Goal: Navigation & Orientation: Find specific page/section

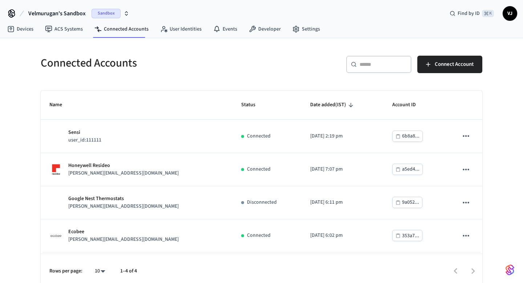
scroll to position [5, 0]
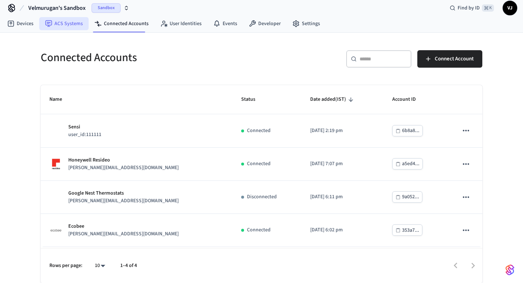
click at [77, 25] on link "ACS Systems" at bounding box center [63, 23] width 49 height 13
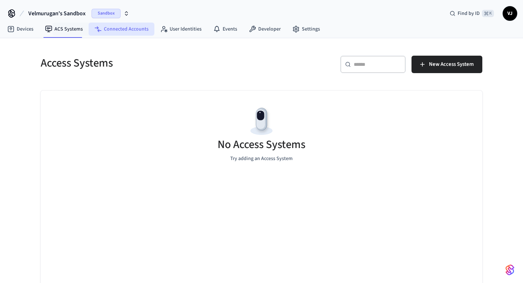
click at [109, 30] on link "Connected Accounts" at bounding box center [122, 29] width 66 height 13
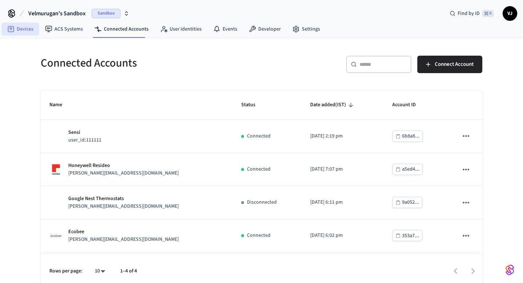
click at [27, 30] on link "Devices" at bounding box center [20, 29] width 38 height 13
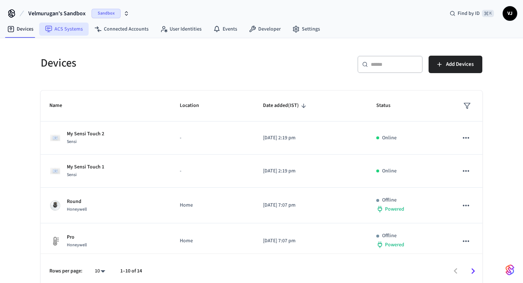
click at [76, 29] on link "ACS Systems" at bounding box center [63, 29] width 49 height 13
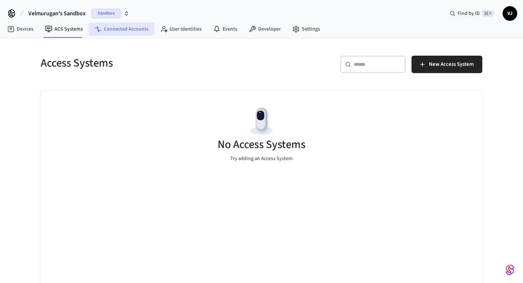
click at [104, 29] on link "Connected Accounts" at bounding box center [122, 29] width 66 height 13
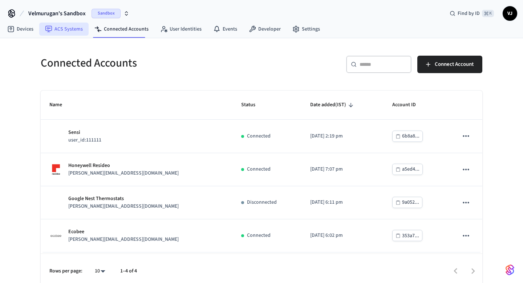
click at [80, 30] on link "ACS Systems" at bounding box center [63, 29] width 49 height 13
